Goal: Information Seeking & Learning: Learn about a topic

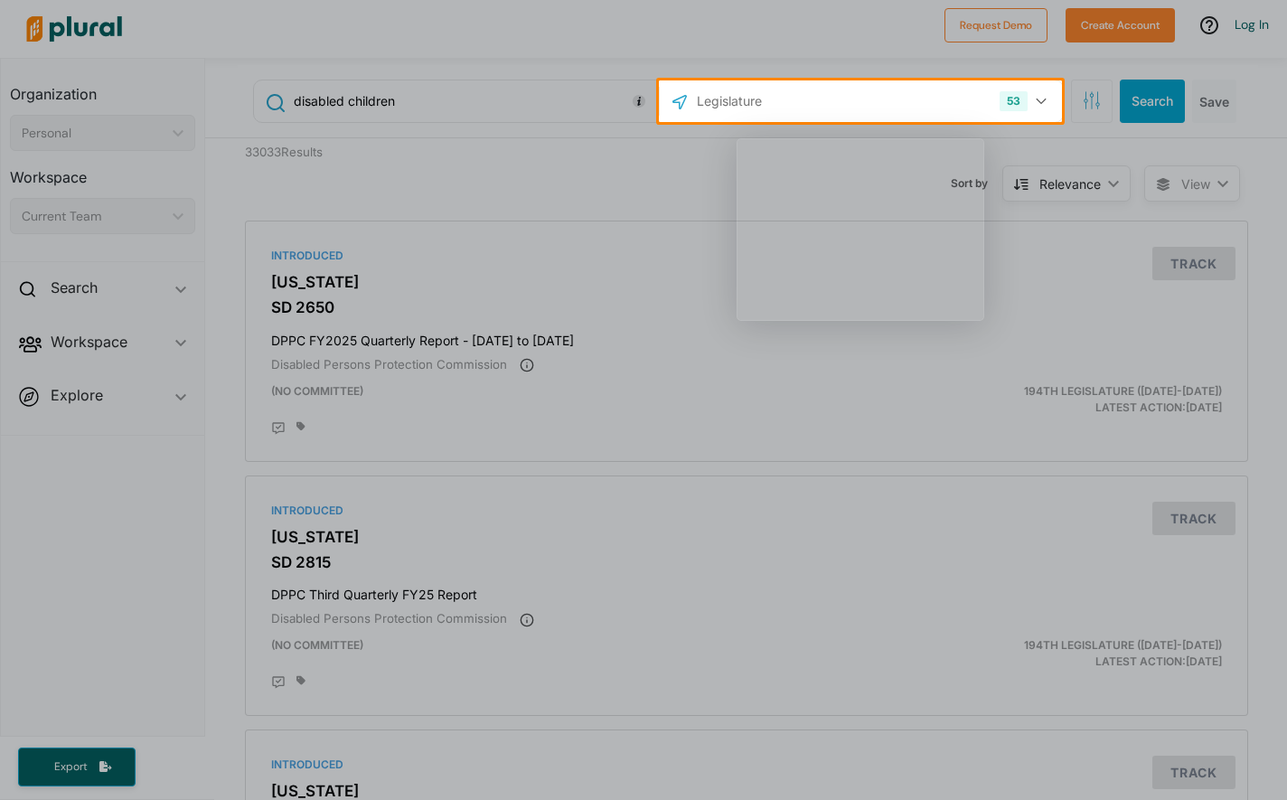
click at [780, 104] on div "Product tour overlay" at bounding box center [643, 400] width 1287 height 800
click at [739, 97] on div "Product tour overlay" at bounding box center [643, 400] width 1287 height 800
click at [742, 112] on div "Product tour overlay" at bounding box center [643, 400] width 1287 height 800
click at [1031, 99] on div "Product tour overlay" at bounding box center [643, 400] width 1287 height 800
click at [680, 101] on div "Product tour overlay" at bounding box center [643, 400] width 1287 height 800
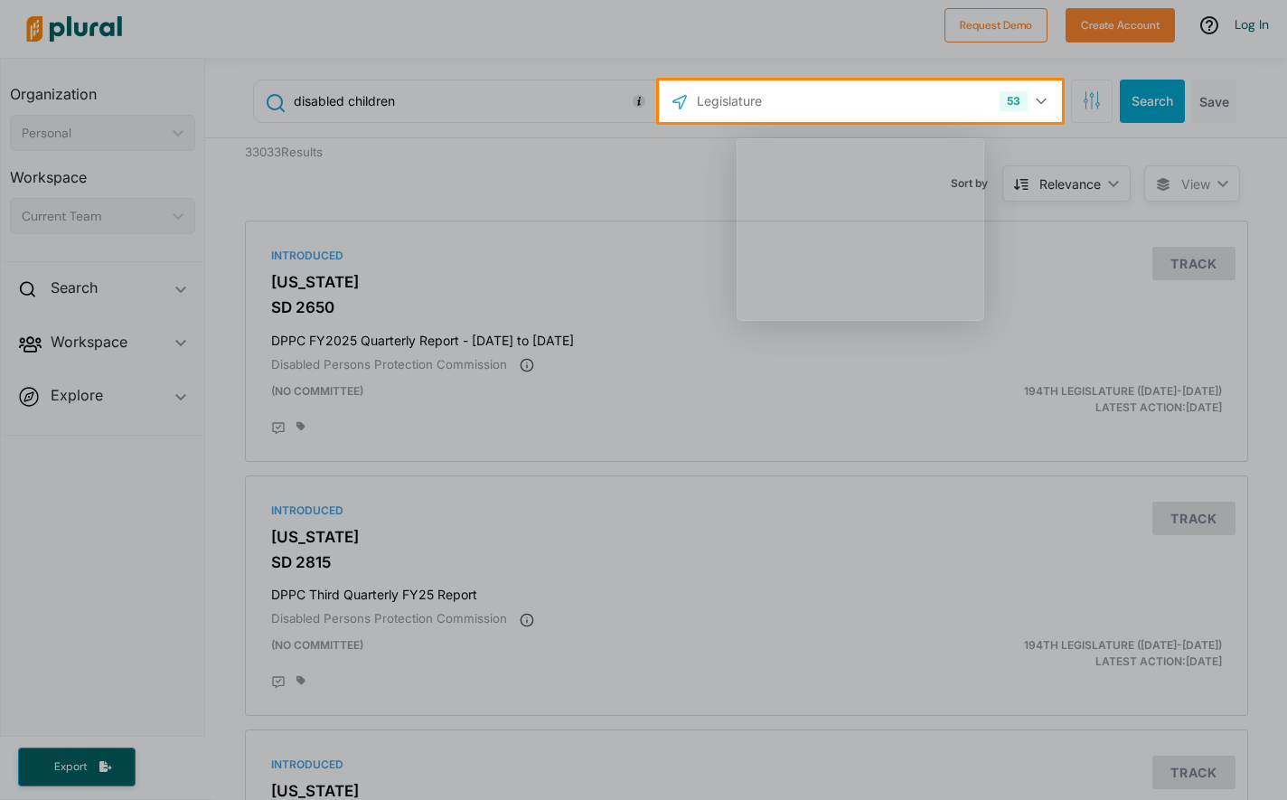
click at [706, 101] on div "Product tour overlay" at bounding box center [643, 400] width 1287 height 800
click at [745, 481] on div "Product tour overlay" at bounding box center [643, 400] width 1287 height 800
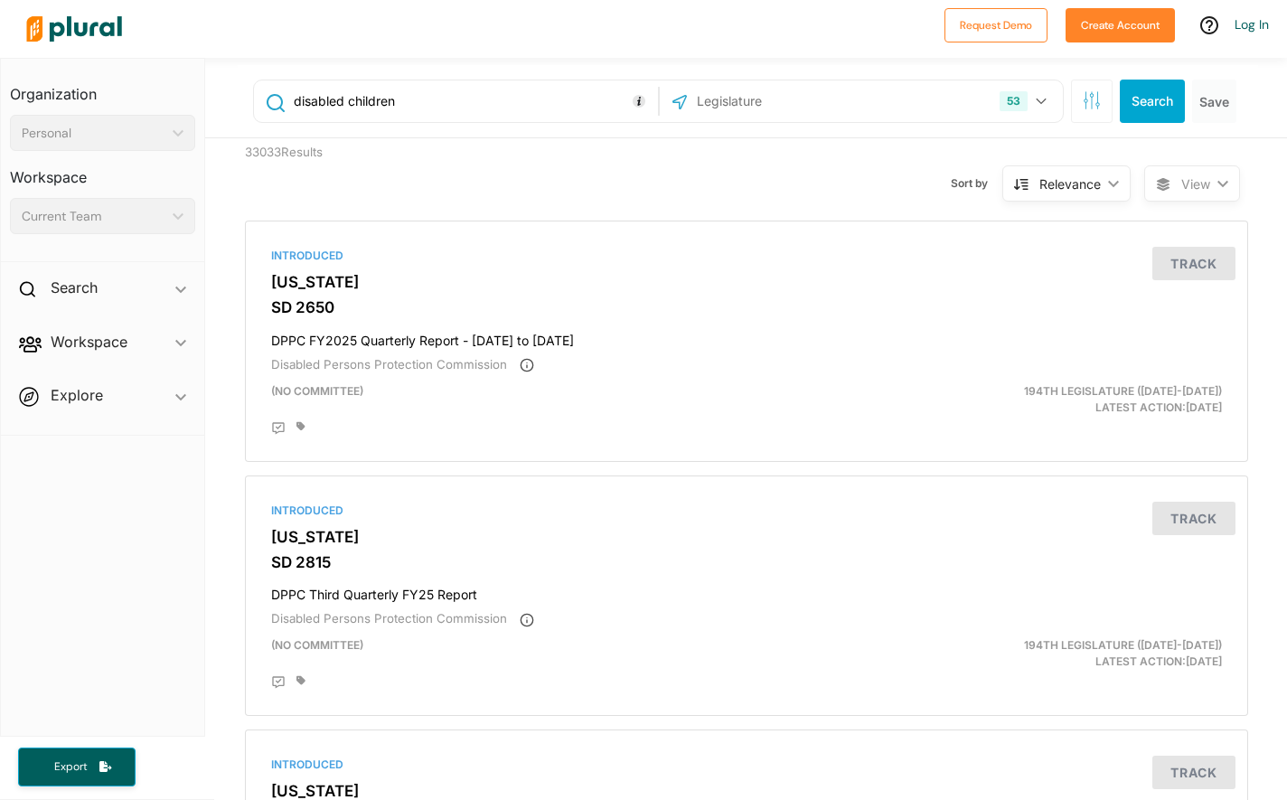
click at [816, 99] on input "text" at bounding box center [791, 101] width 193 height 34
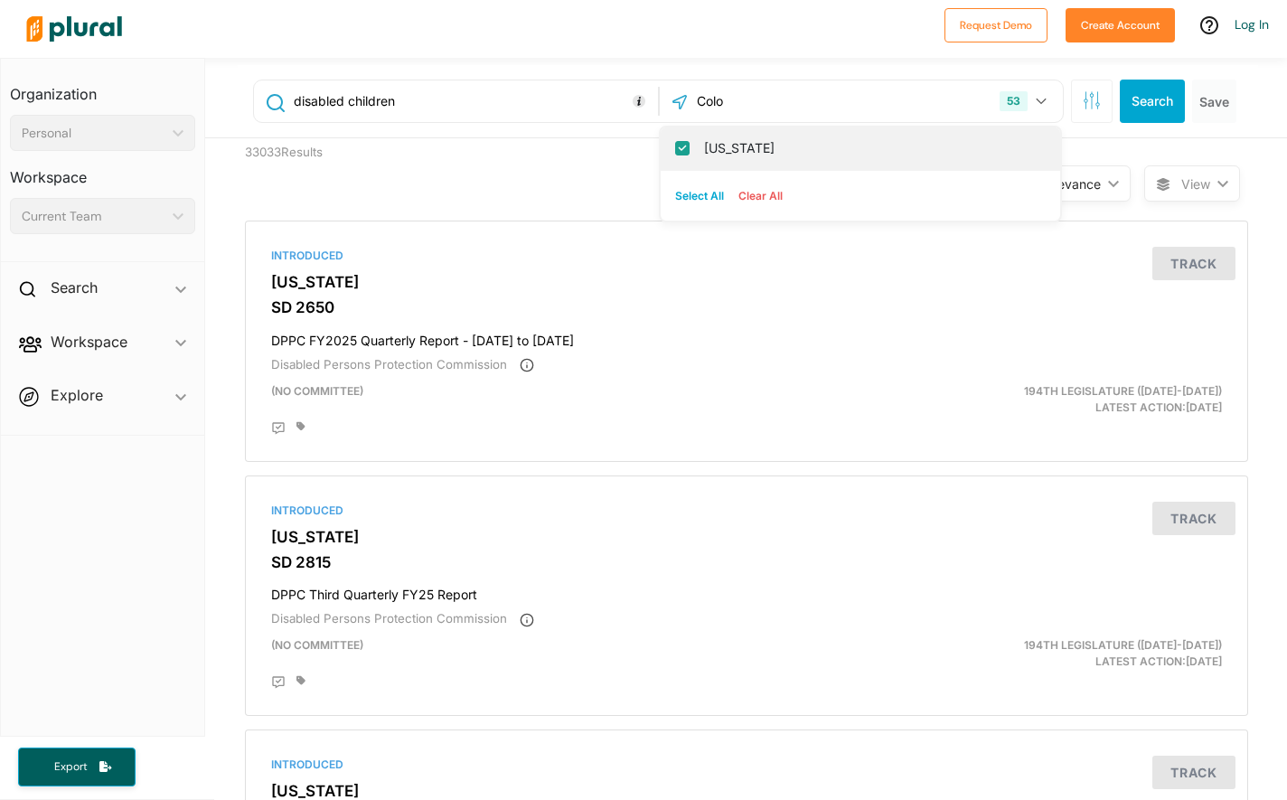
type input "Colo"
click at [775, 154] on label "[US_STATE]" at bounding box center [873, 148] width 338 height 27
click at [690, 154] on input "[US_STATE]" at bounding box center [682, 148] width 14 height 14
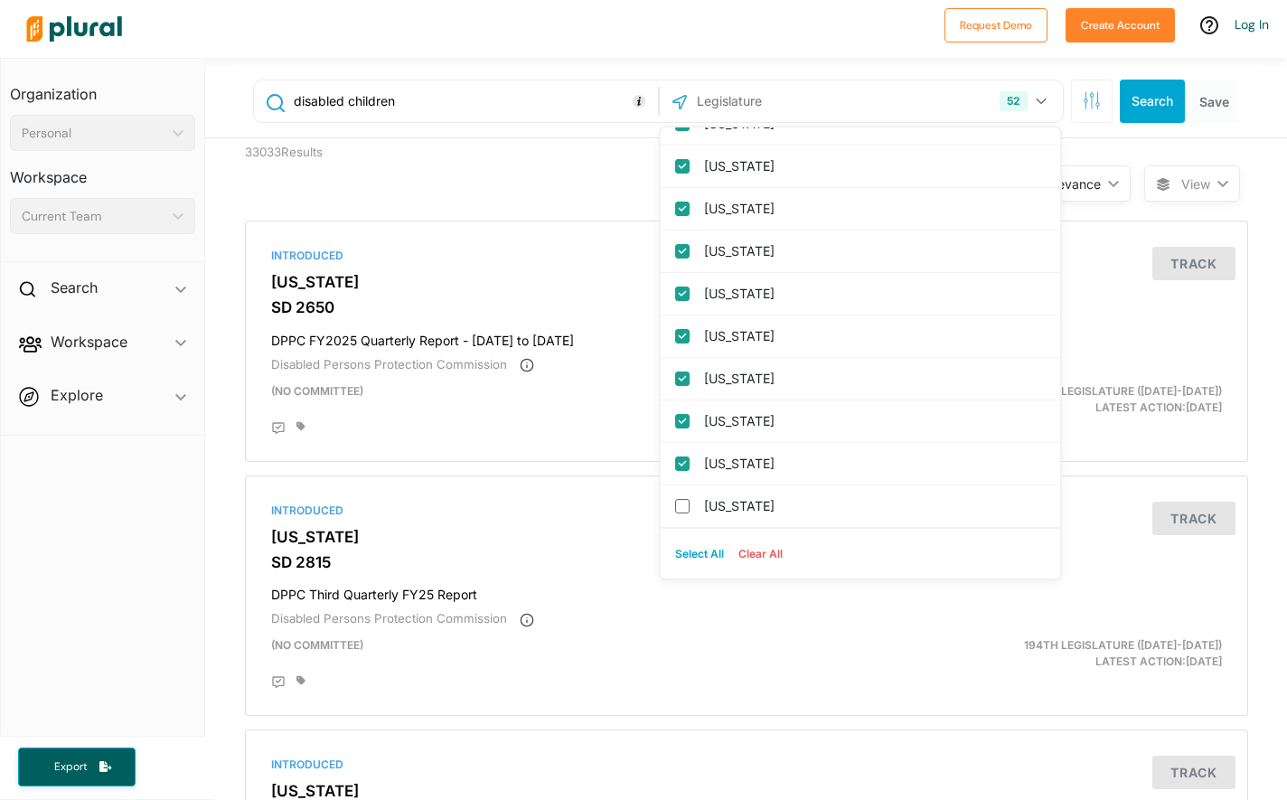
scroll to position [1851, 0]
click at [685, 507] on input "[US_STATE]" at bounding box center [682, 506] width 14 height 14
click at [730, 98] on input "text" at bounding box center [791, 101] width 193 height 34
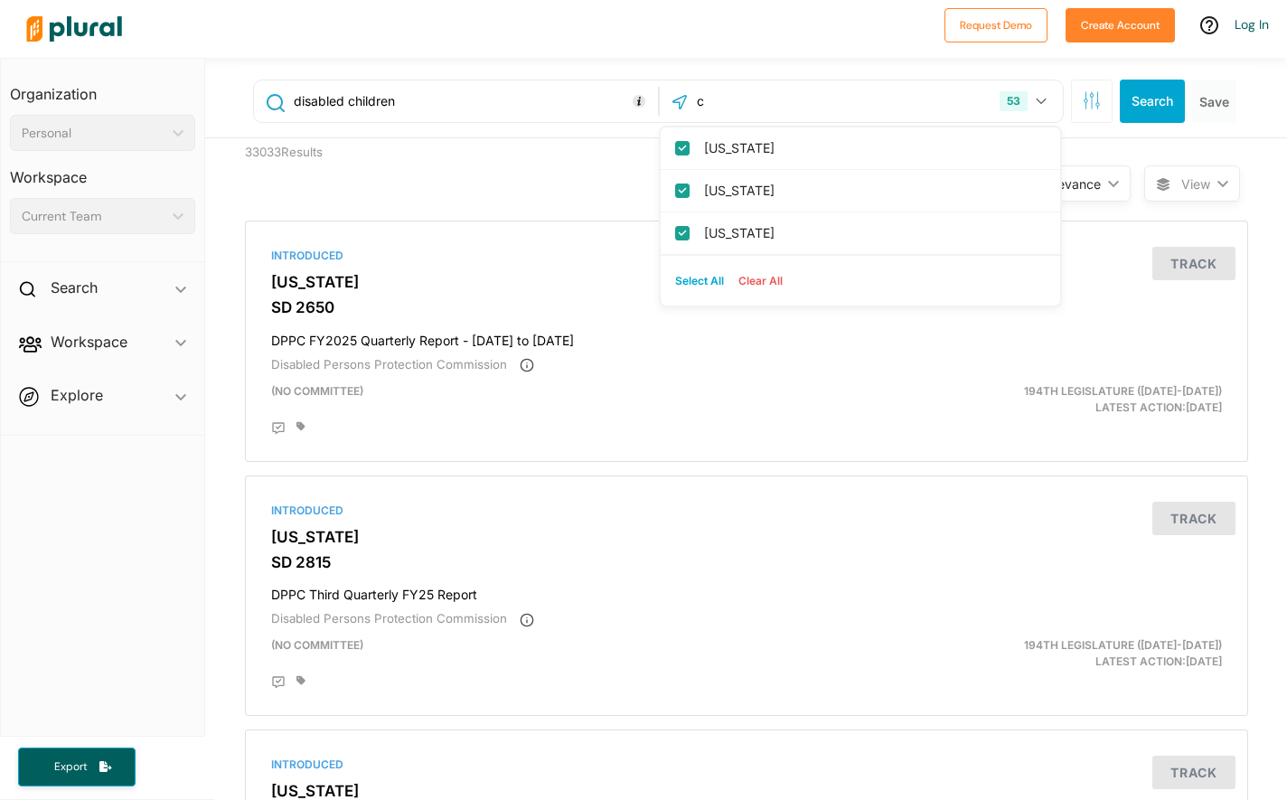
scroll to position [0, 0]
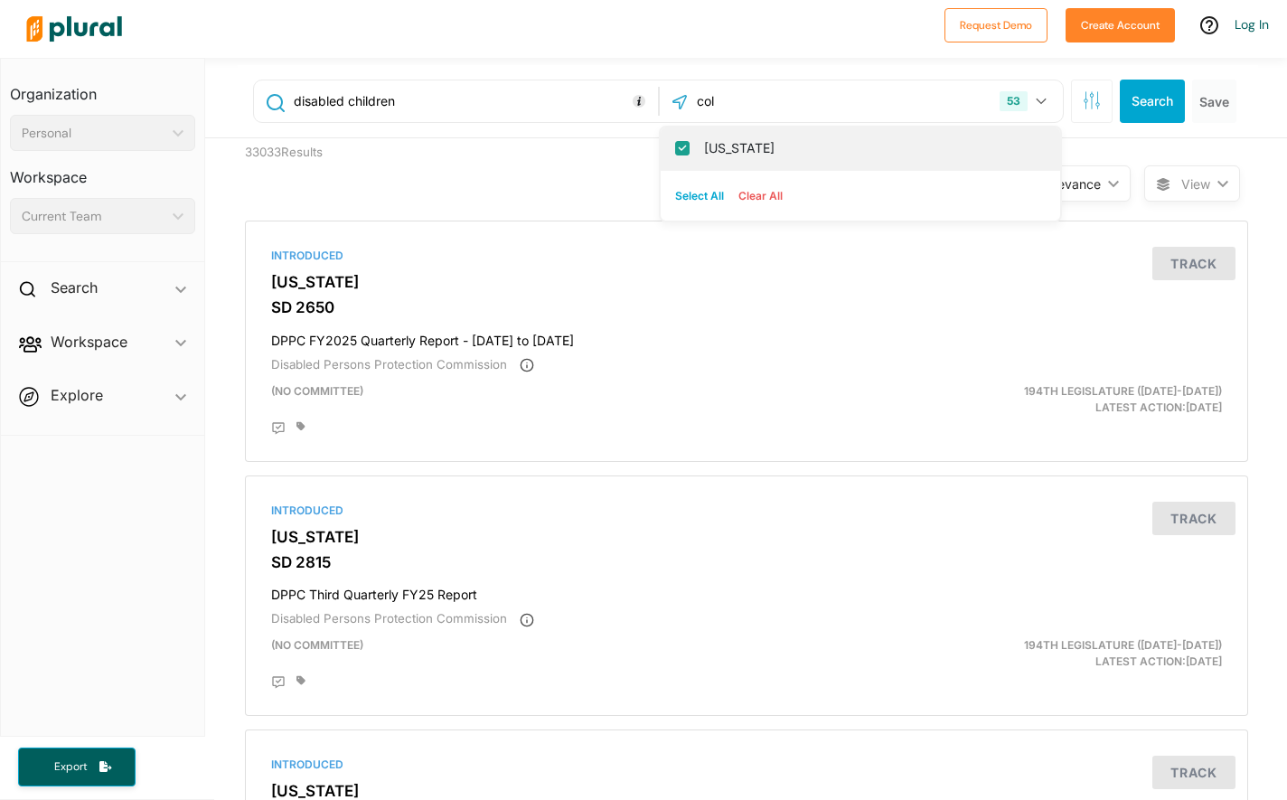
type input "col"
click at [739, 156] on label "[US_STATE]" at bounding box center [873, 148] width 338 height 27
click at [690, 155] on input "[US_STATE]" at bounding box center [682, 148] width 14 height 14
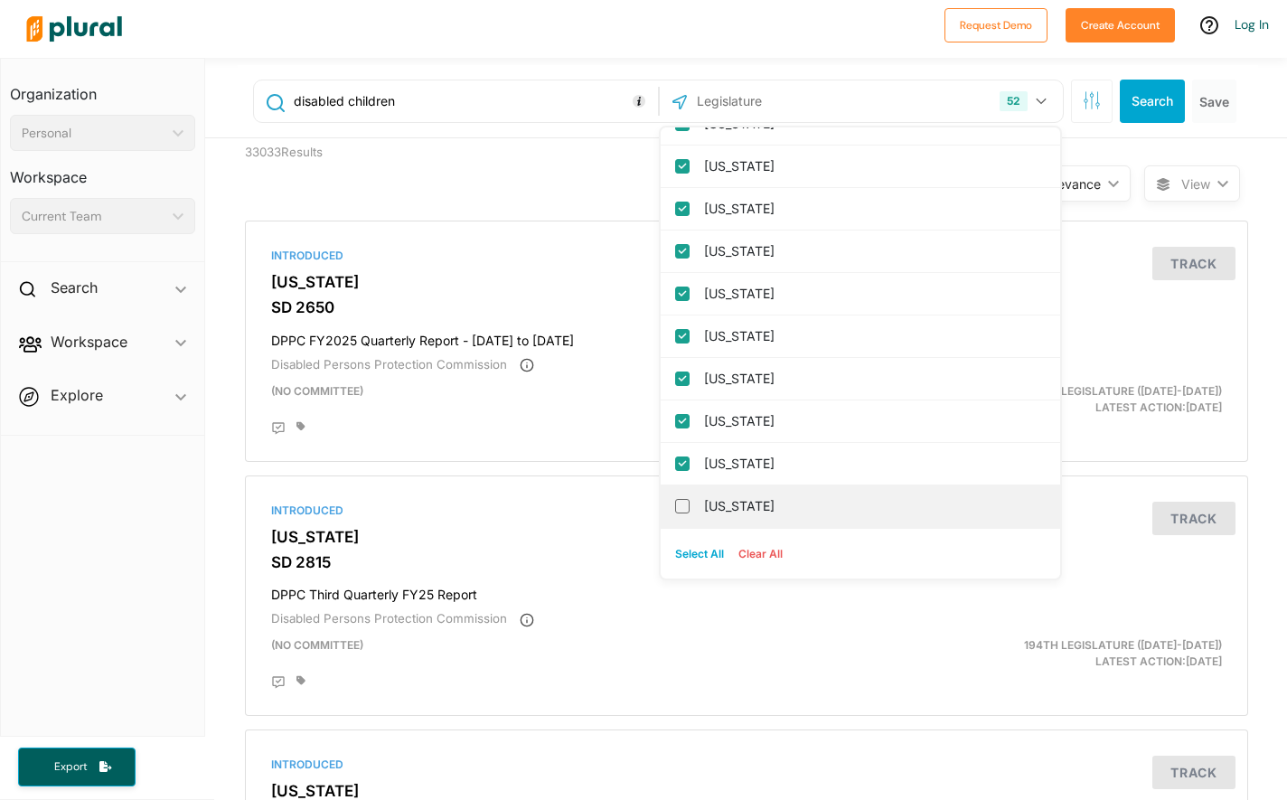
scroll to position [1851, 0]
click at [684, 507] on input "[US_STATE]" at bounding box center [682, 506] width 14 height 14
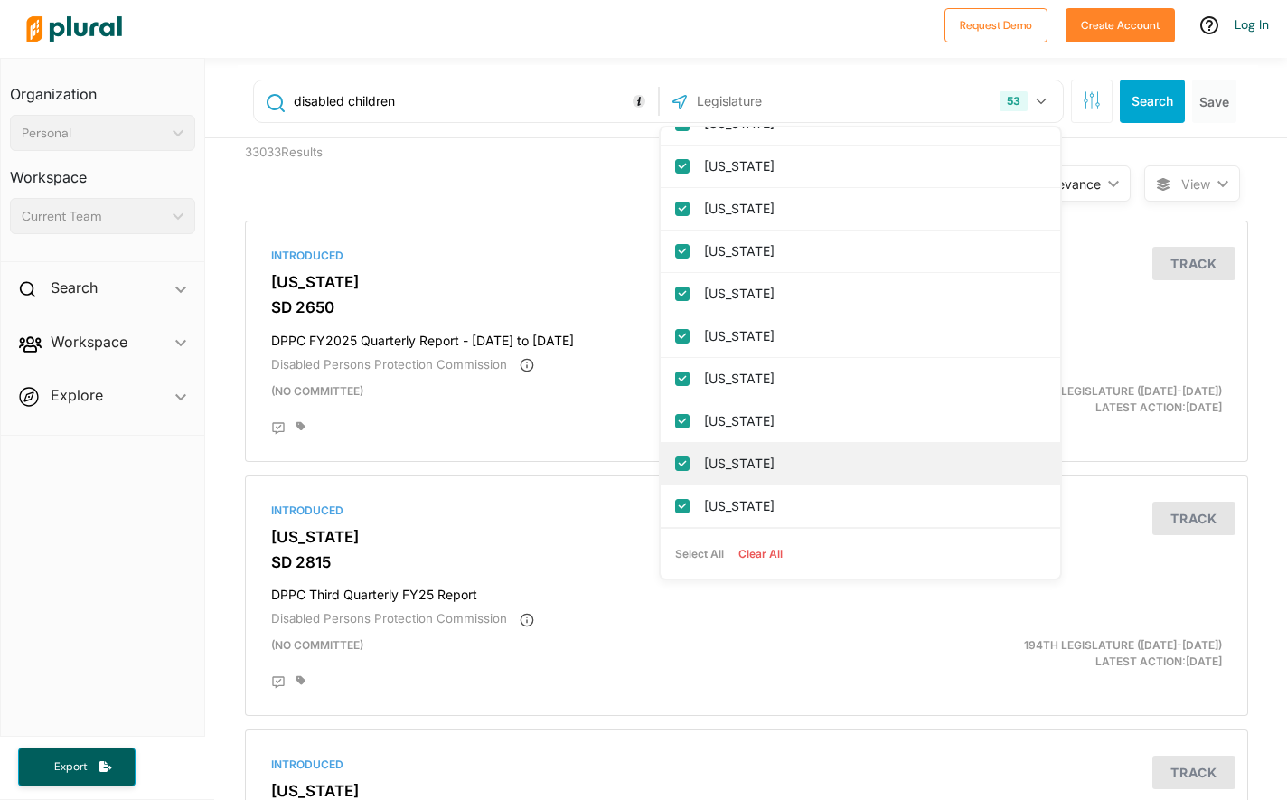
click at [686, 468] on input "[US_STATE]" at bounding box center [682, 464] width 14 height 14
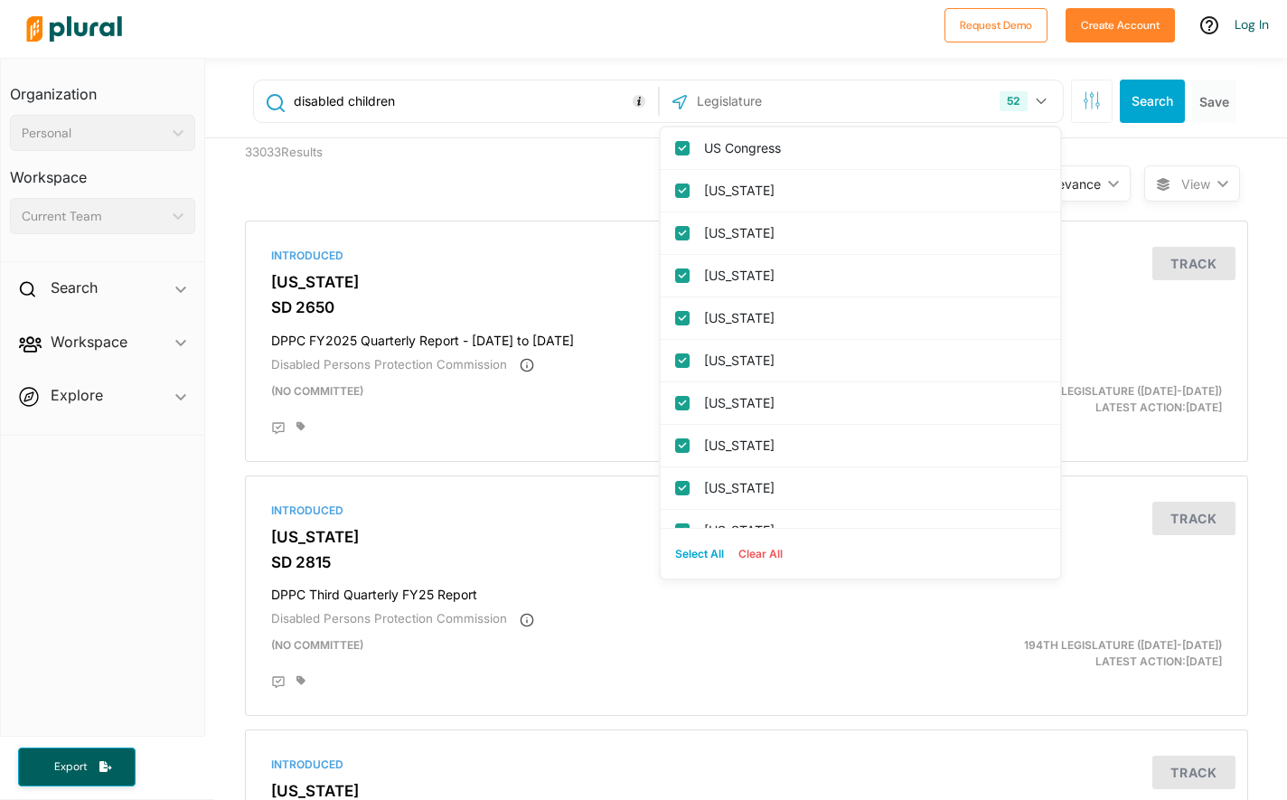
scroll to position [0, 0]
click at [734, 139] on label "US Congress" at bounding box center [873, 148] width 338 height 27
click at [690, 141] on input "US Congress" at bounding box center [682, 148] width 14 height 14
click at [1042, 98] on icon "button" at bounding box center [1041, 101] width 11 height 7
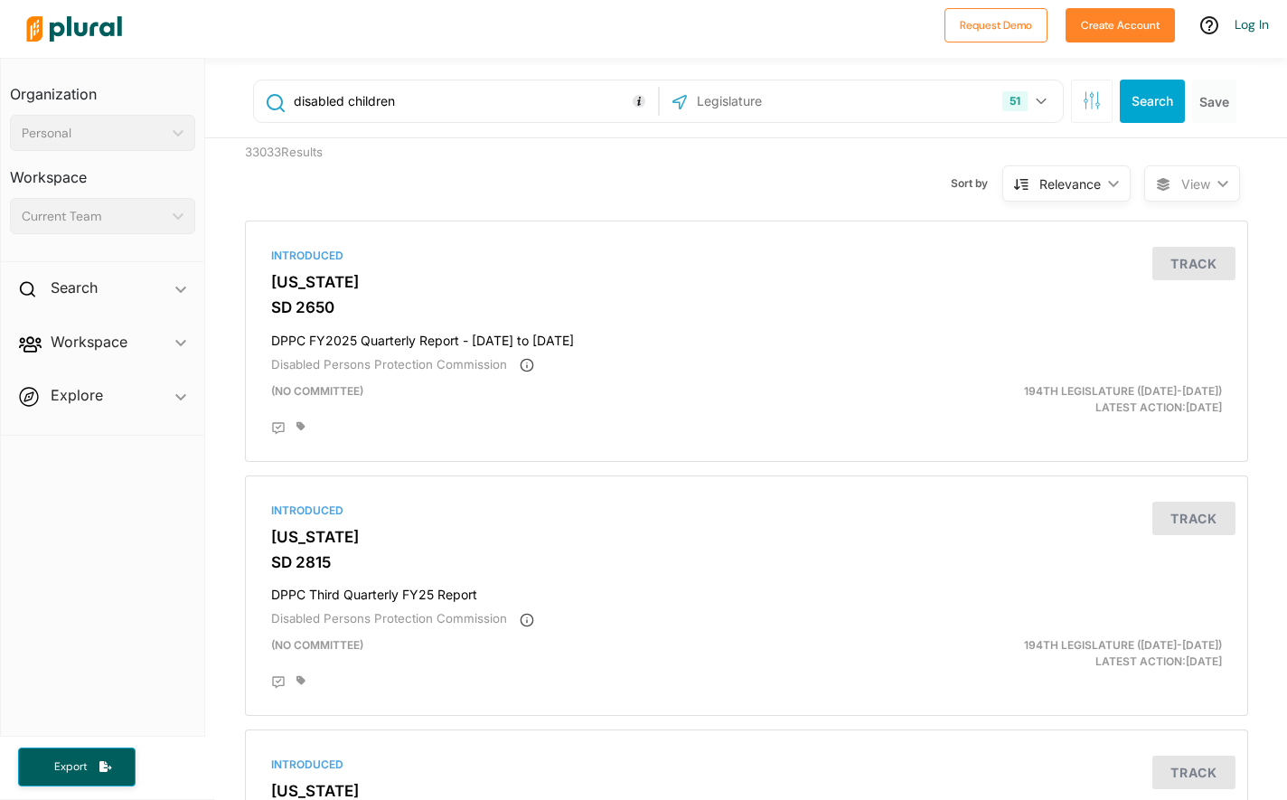
click at [933, 103] on div "51 [US_STATE] [US_STATE] [US_STATE] [US_STATE] [US_STATE] [US_STATE] [US_STATE]…" at bounding box center [861, 101] width 394 height 34
click at [749, 99] on input "text" at bounding box center [791, 101] width 193 height 34
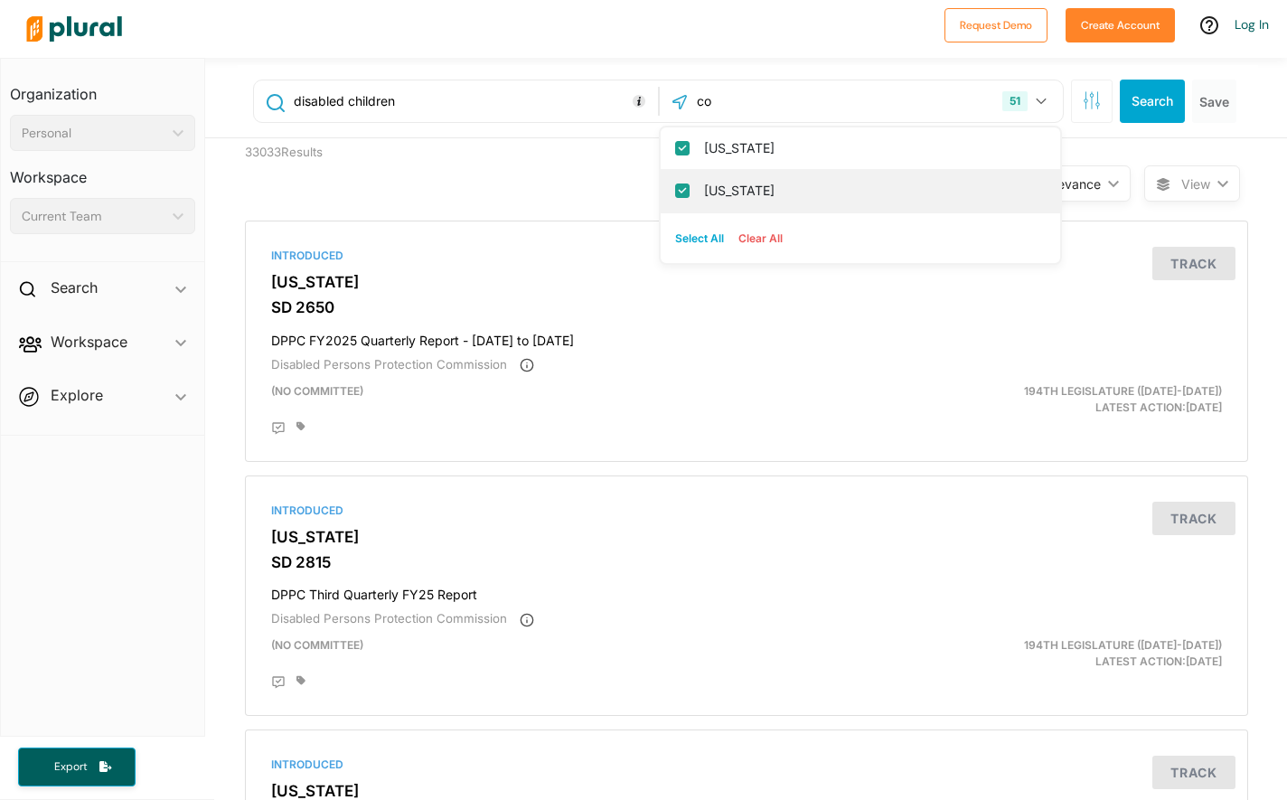
type input "co"
click at [683, 193] on input "[US_STATE]" at bounding box center [682, 191] width 14 height 14
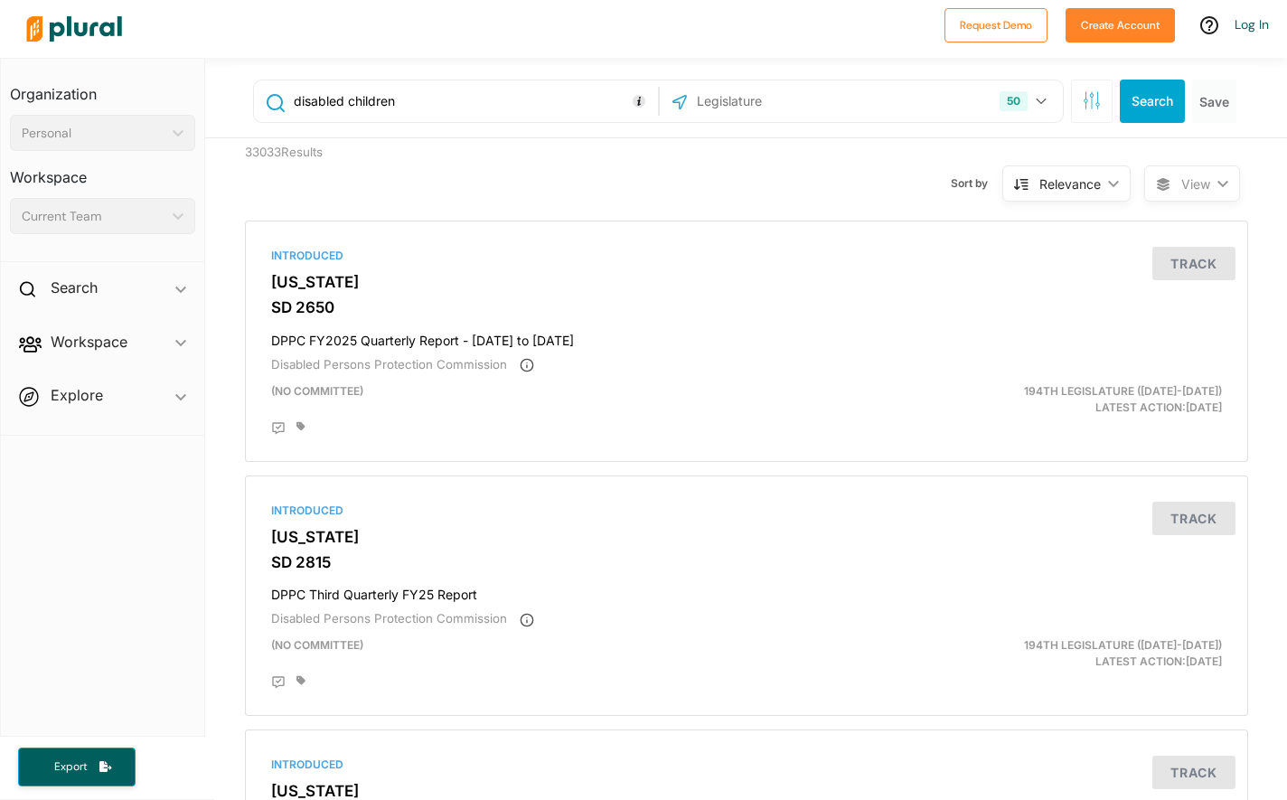
click at [743, 102] on input "text" at bounding box center [791, 101] width 193 height 34
type input "col"
click at [716, 197] on button "Select All" at bounding box center [699, 196] width 63 height 27
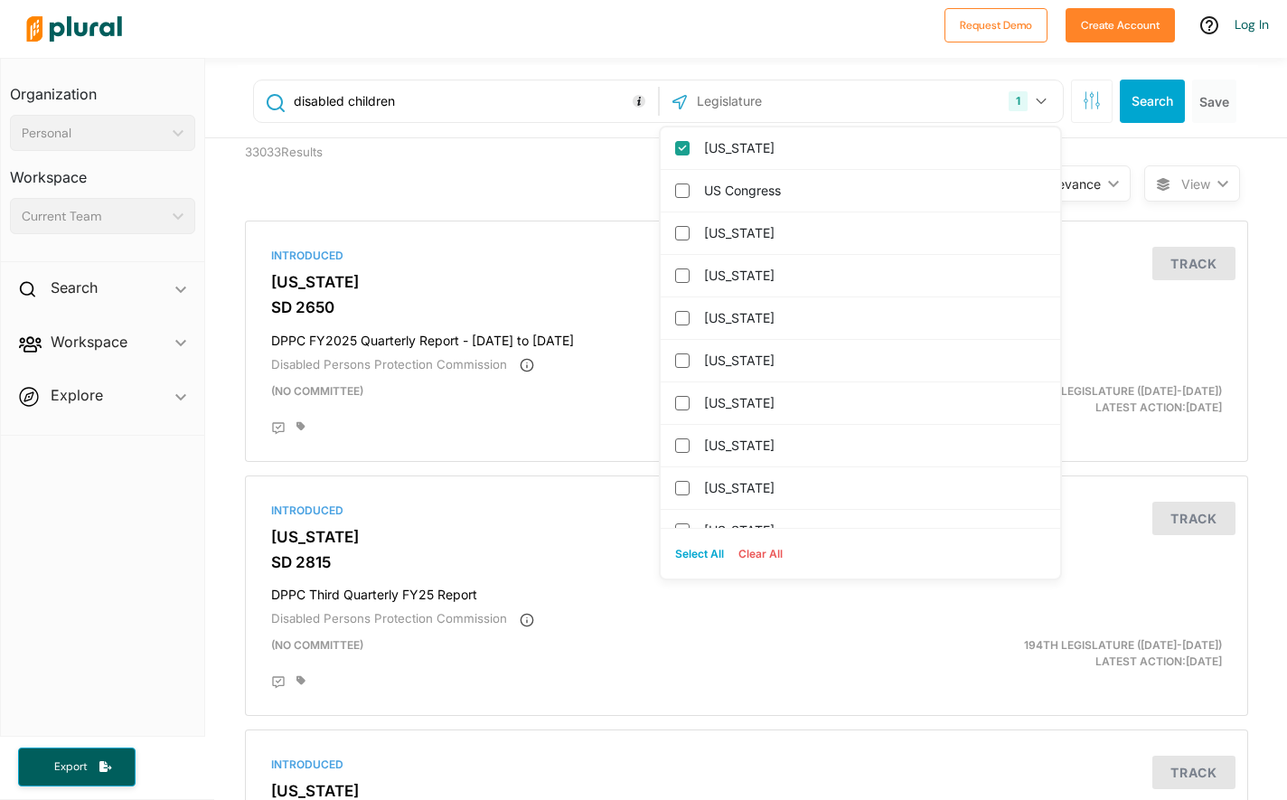
click at [1149, 98] on button "Search" at bounding box center [1152, 101] width 65 height 43
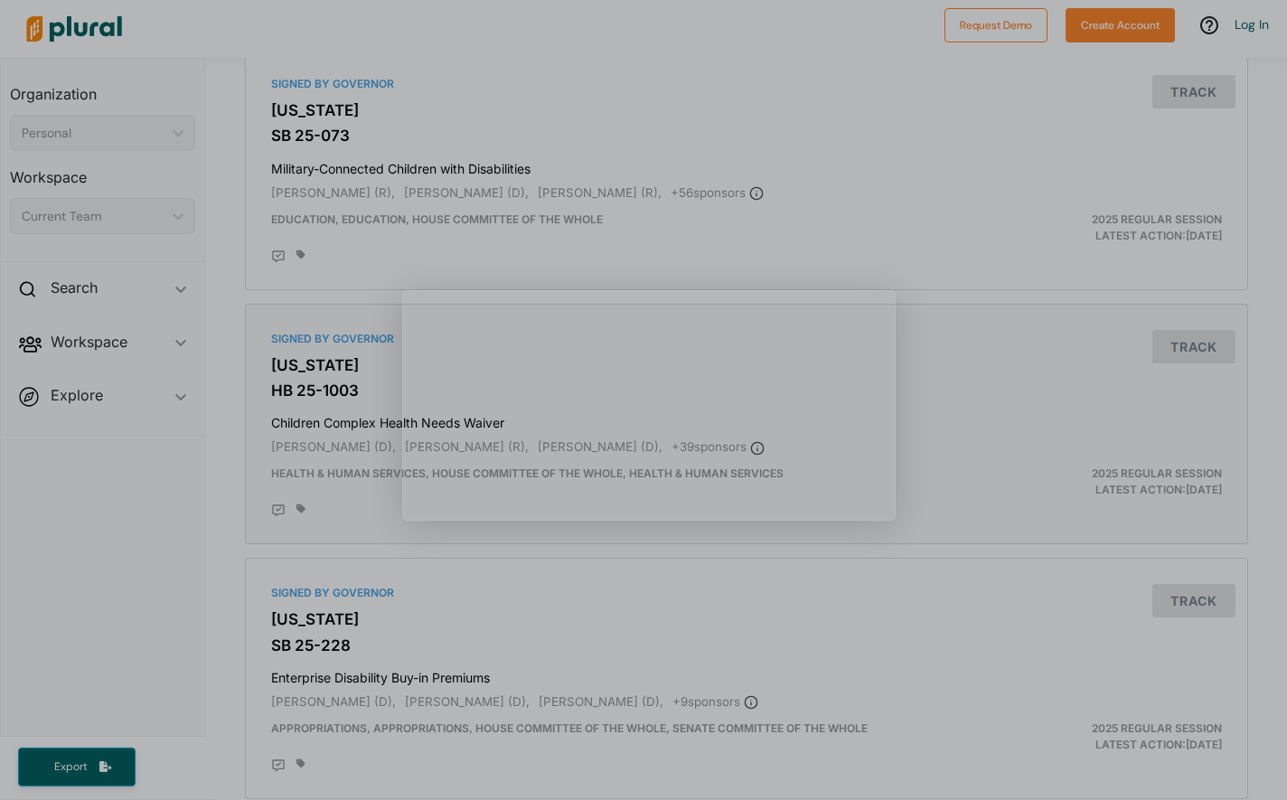
scroll to position [178, 0]
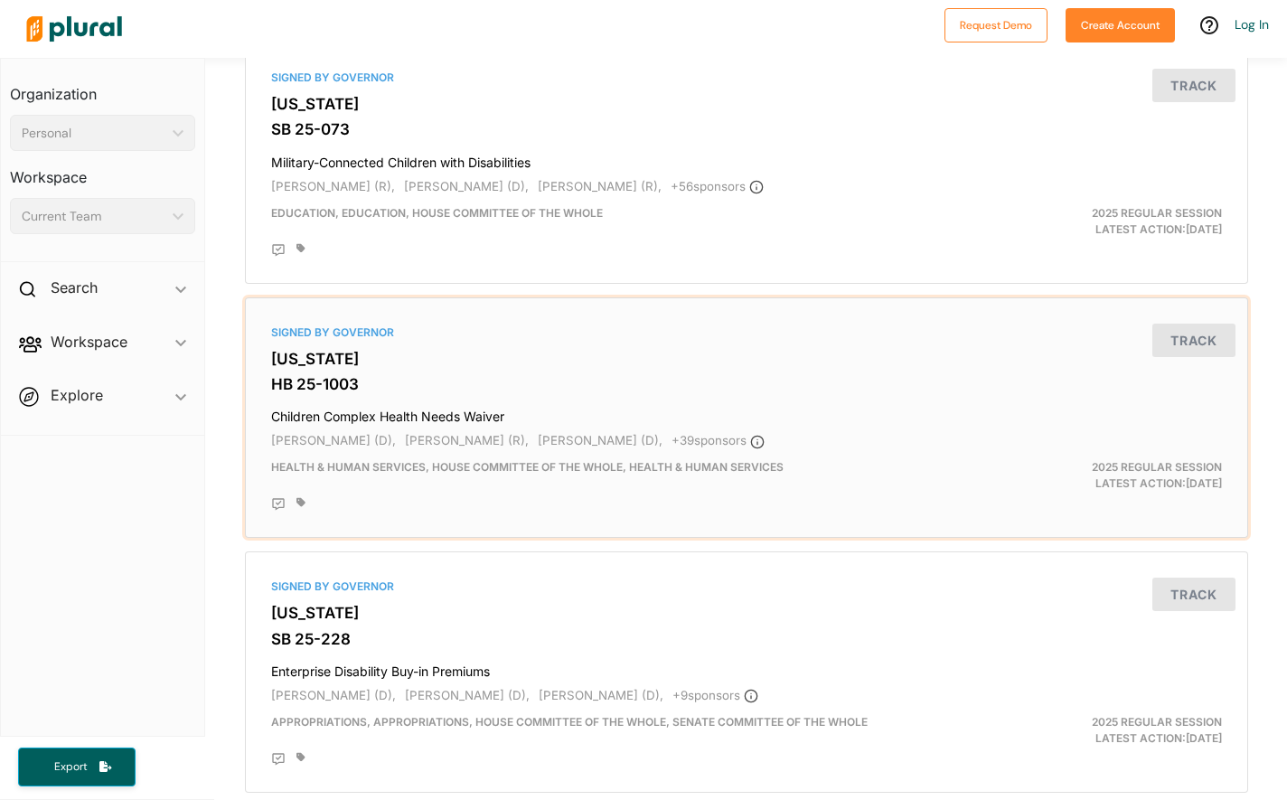
click at [322, 372] on div "Signed by Governor [US_STATE] HB 25-1003 Children Complex Health Needs Waiver […" at bounding box center [746, 418] width 987 height 225
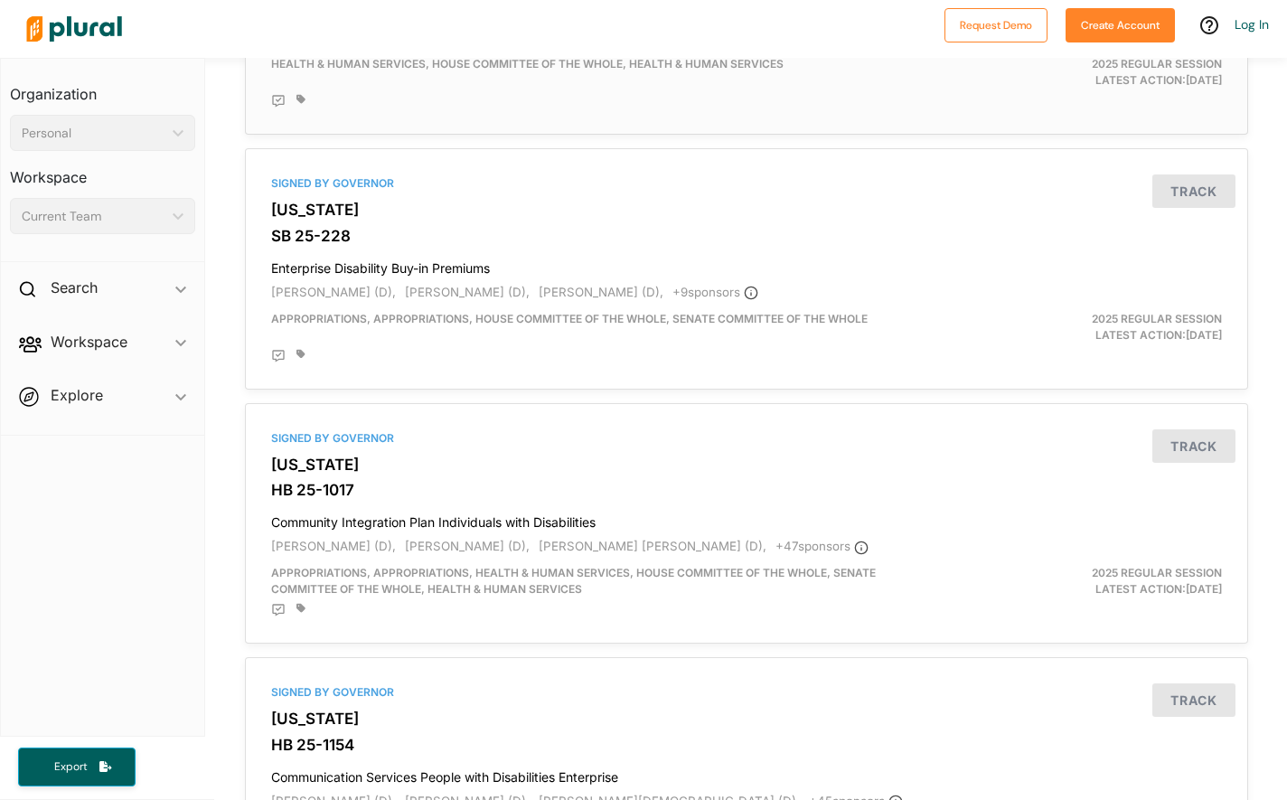
scroll to position [583, 0]
